Goal: Task Accomplishment & Management: Manage account settings

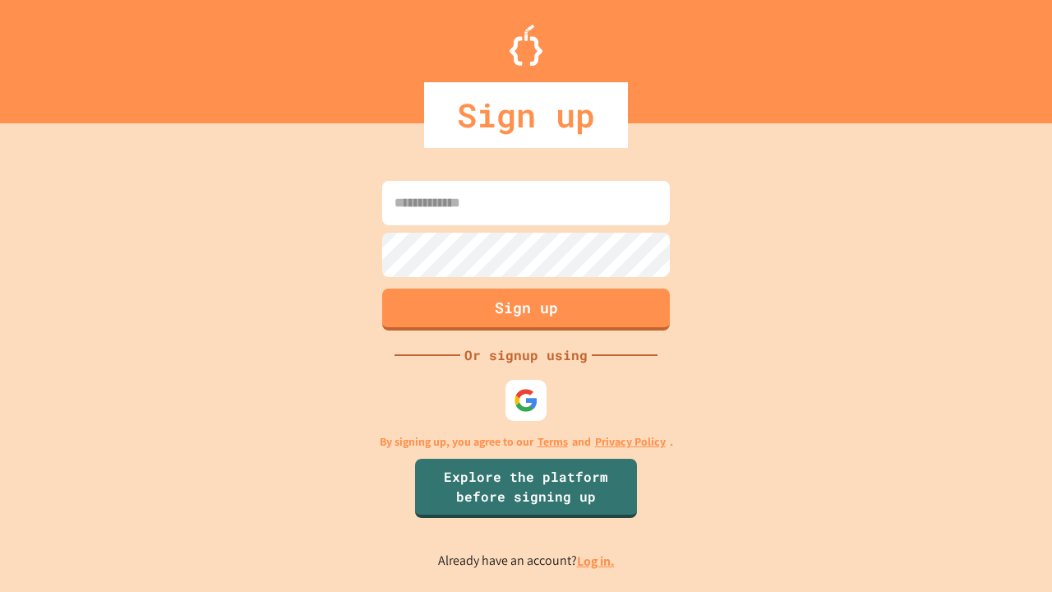
click at [597, 561] on link "Log in." at bounding box center [596, 560] width 38 height 17
